Goal: Find specific page/section: Find specific page/section

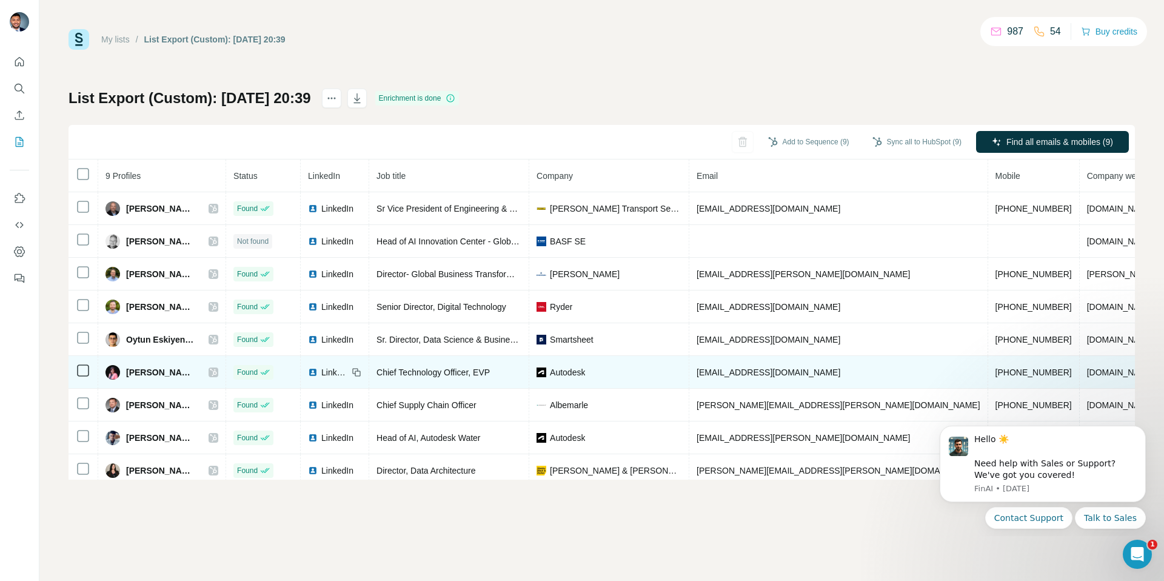
click at [216, 372] on icon at bounding box center [213, 372] width 7 height 10
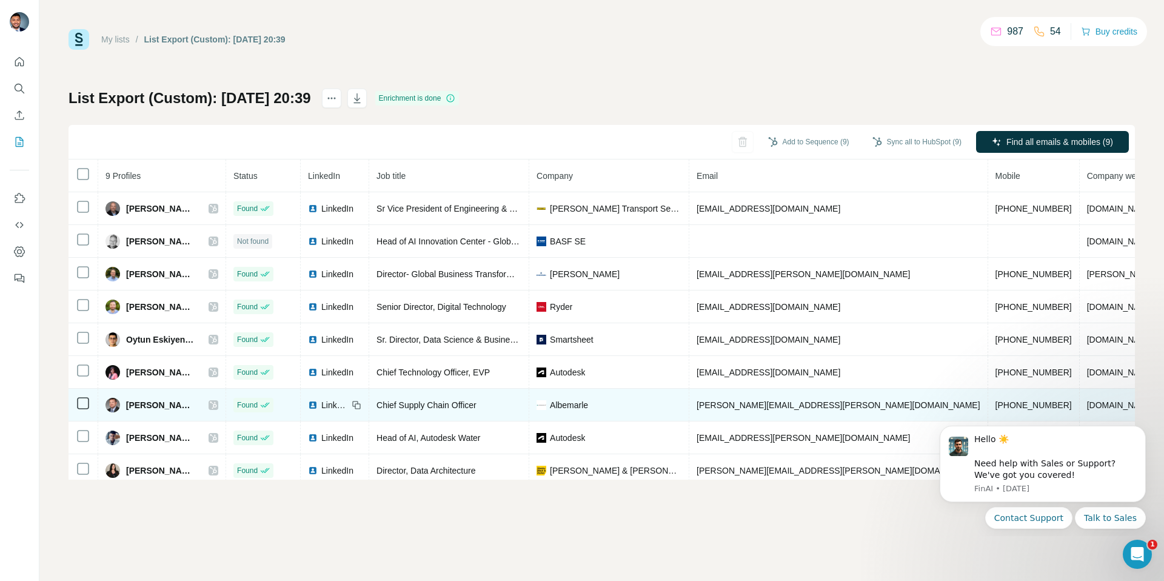
click at [212, 404] on icon at bounding box center [213, 405] width 7 height 10
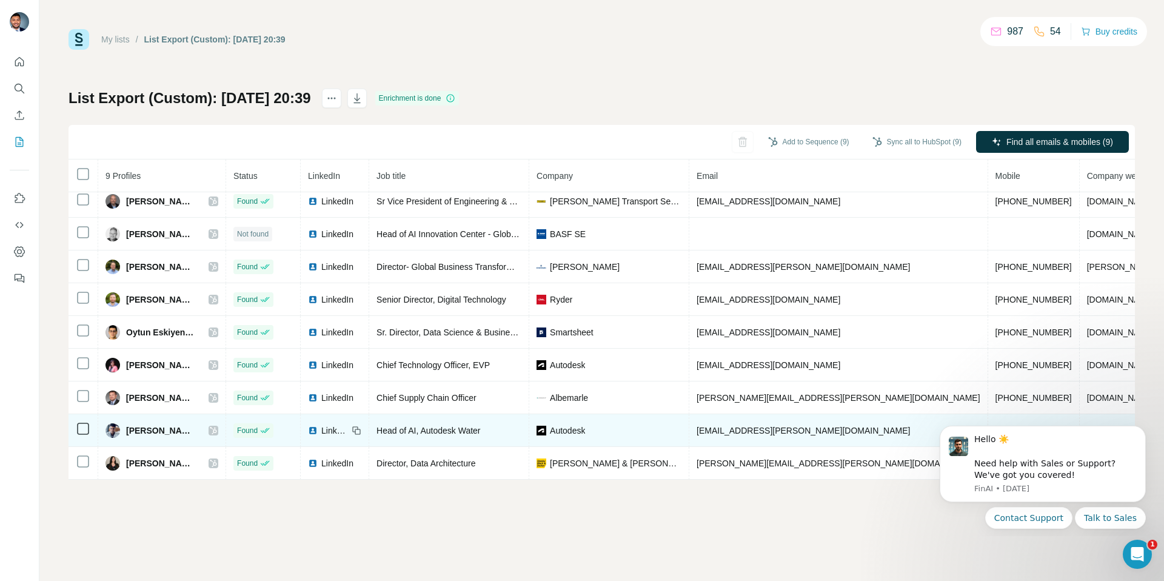
scroll to position [14, 0]
click at [211, 425] on icon at bounding box center [213, 430] width 7 height 10
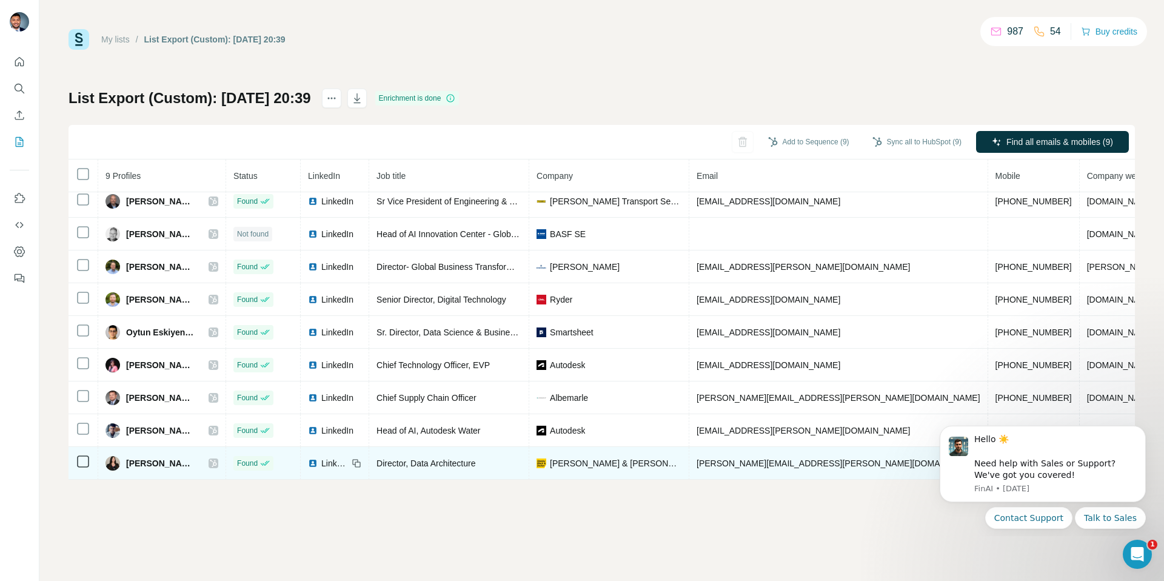
click at [209, 458] on div at bounding box center [213, 463] width 10 height 10
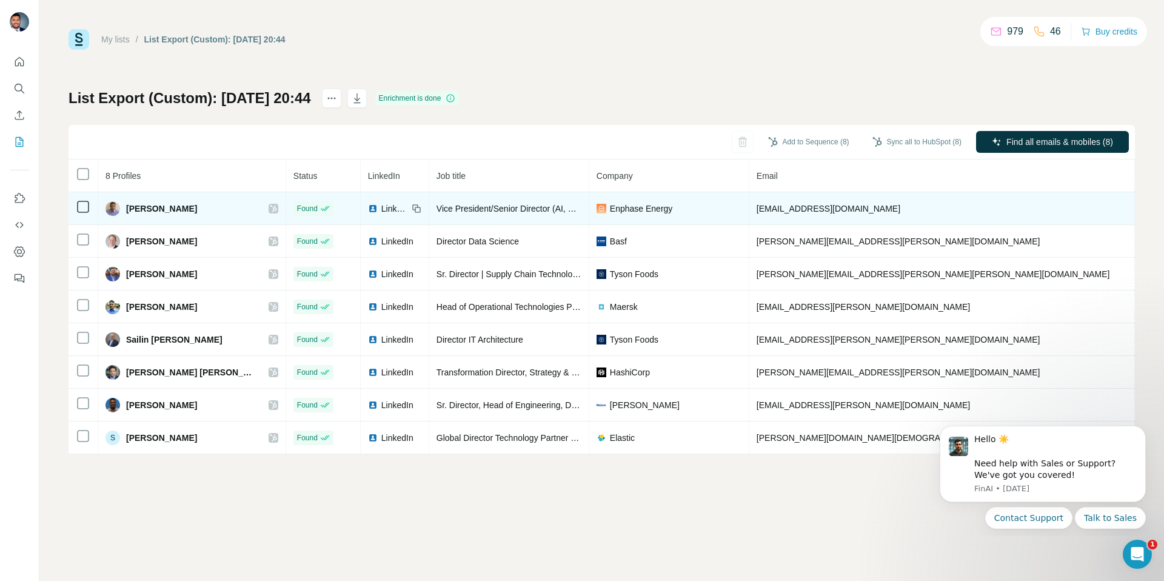
click at [270, 209] on icon at bounding box center [273, 209] width 7 height 10
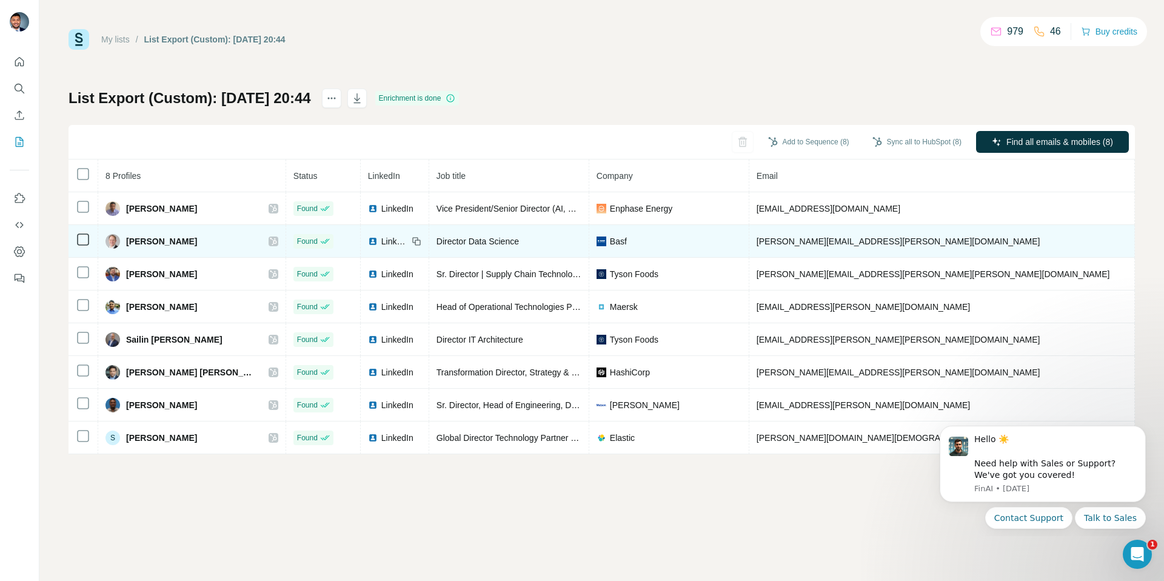
click at [218, 235] on div "[PERSON_NAME]" at bounding box center [191, 241] width 173 height 15
click at [270, 238] on icon at bounding box center [273, 241] width 7 height 7
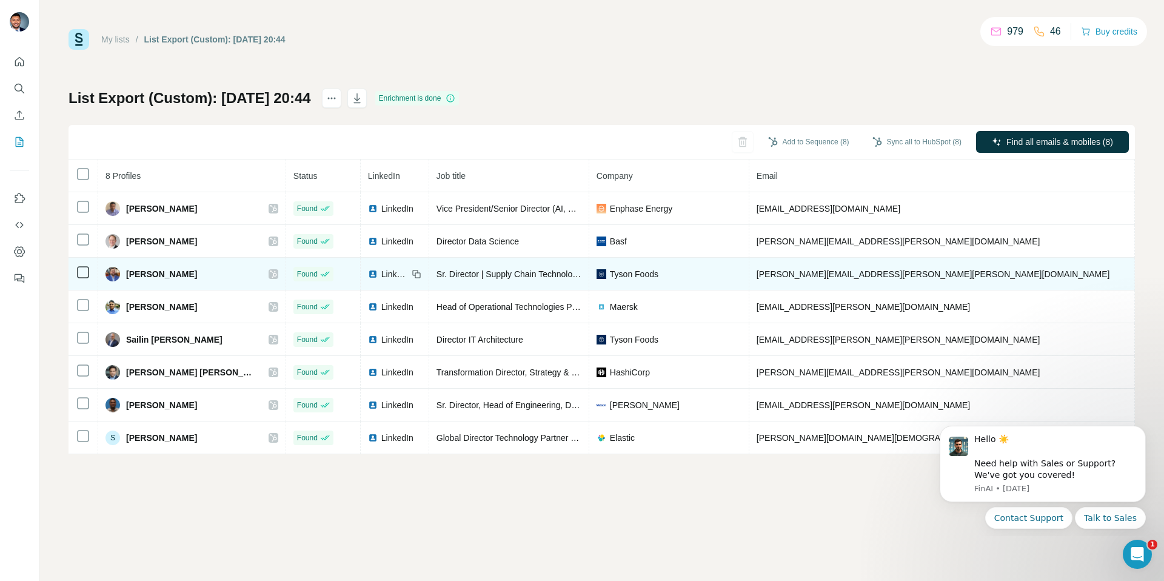
click at [270, 271] on icon at bounding box center [273, 273] width 7 height 7
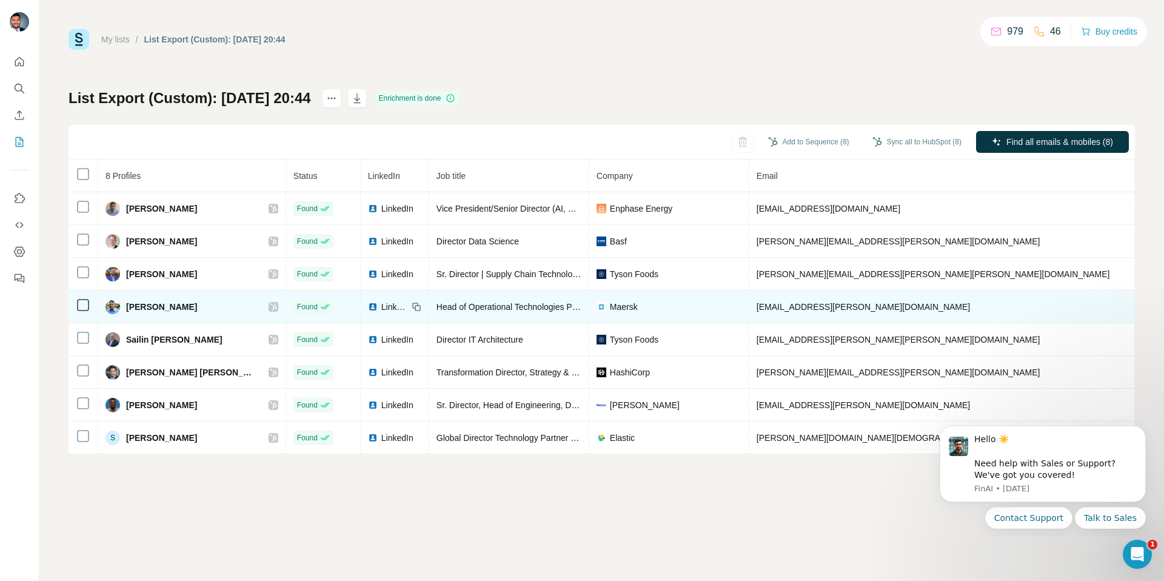
click at [270, 305] on icon at bounding box center [273, 306] width 7 height 7
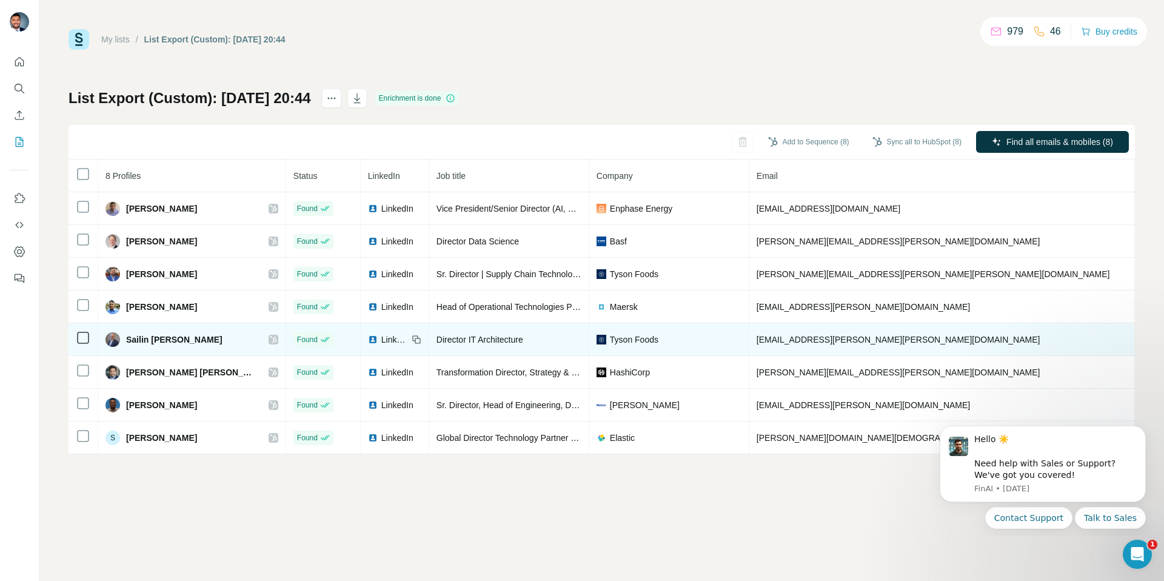
click at [270, 335] on icon at bounding box center [273, 340] width 7 height 10
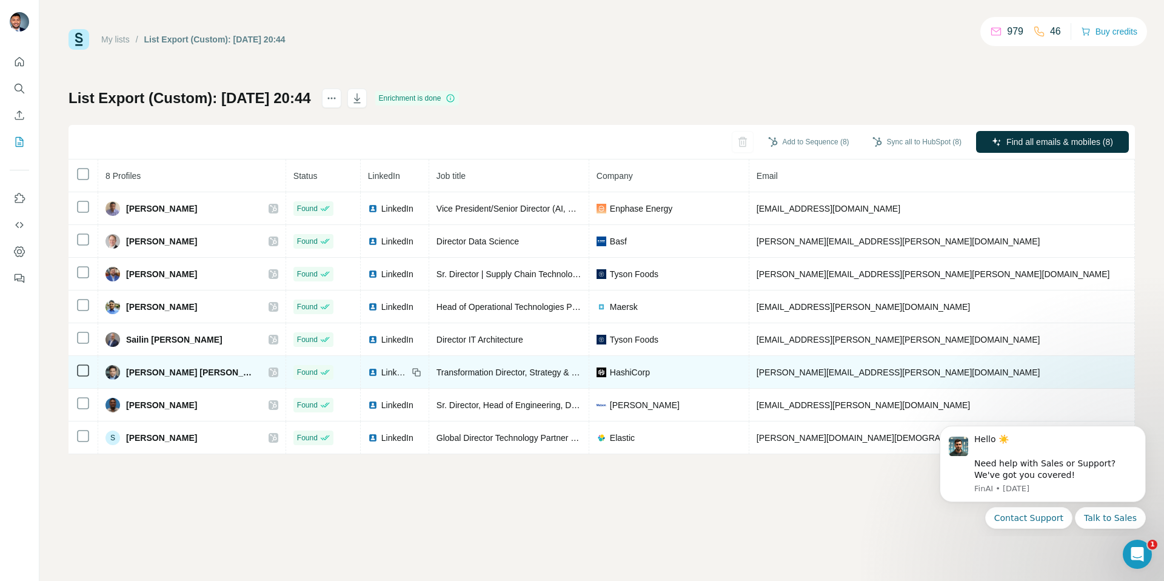
click at [270, 373] on icon at bounding box center [273, 372] width 7 height 10
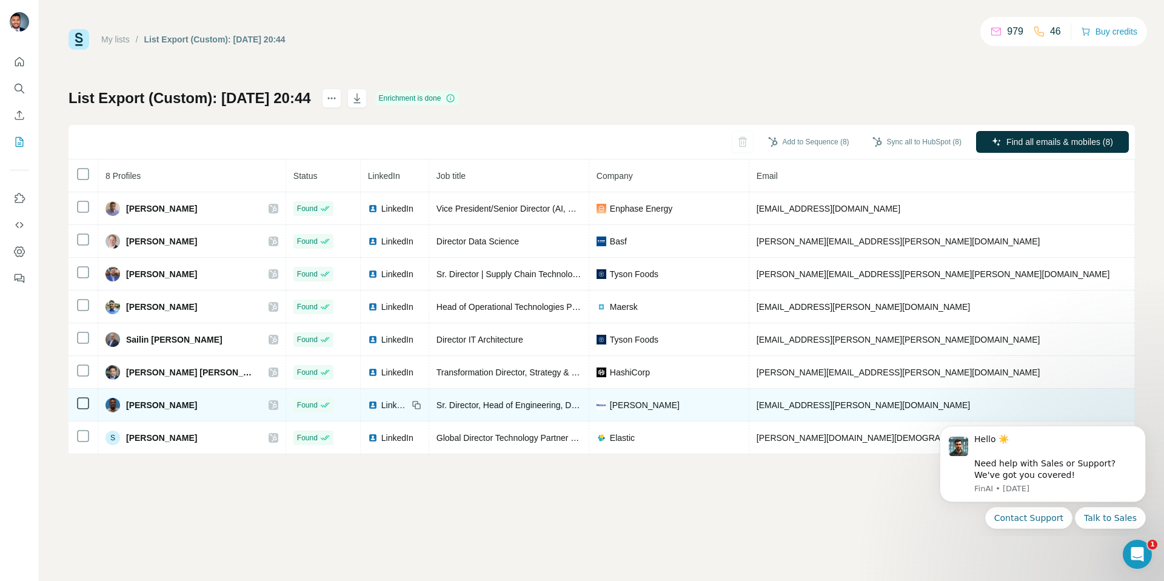
click at [270, 405] on icon at bounding box center [273, 405] width 7 height 10
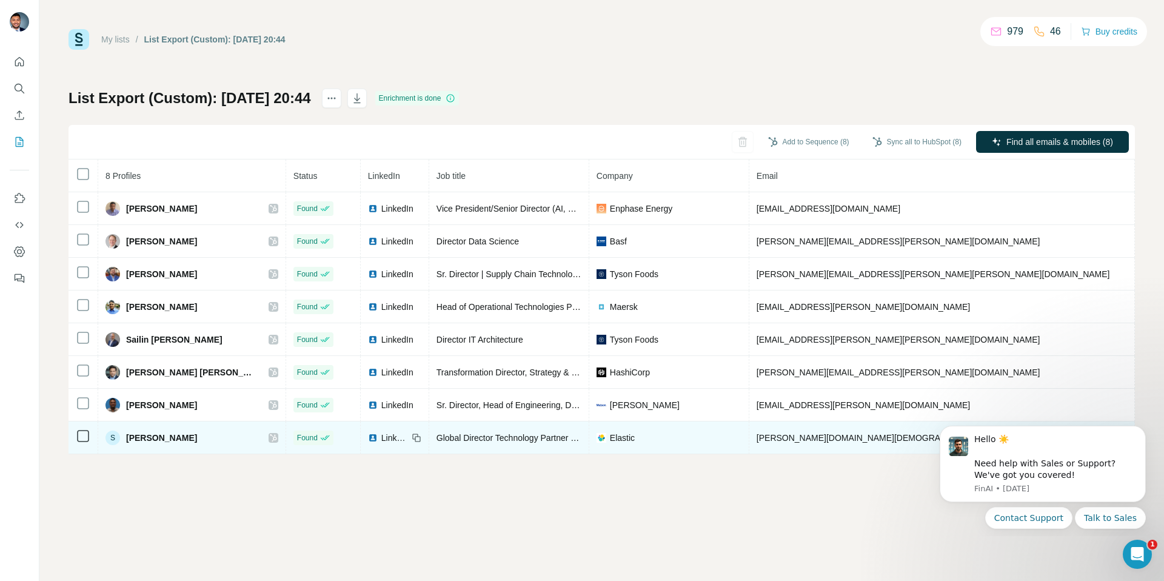
click at [268, 436] on div at bounding box center [273, 438] width 10 height 10
